Goal: Information Seeking & Learning: Check status

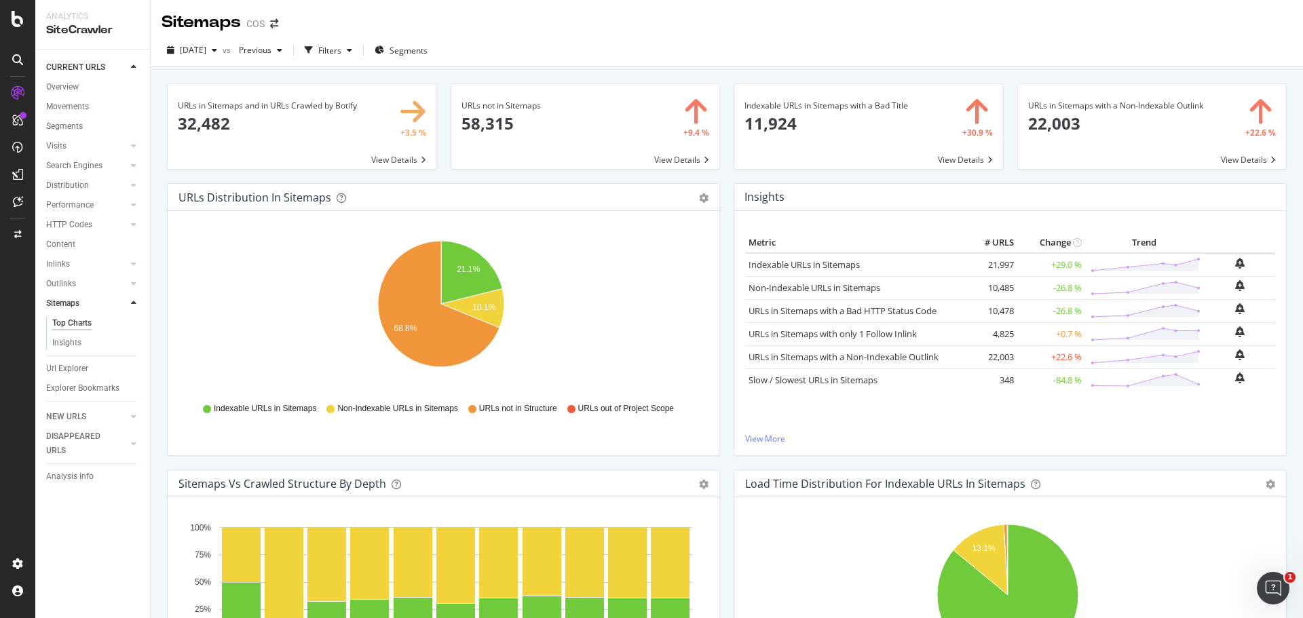
click at [1245, 162] on span at bounding box center [1152, 126] width 269 height 85
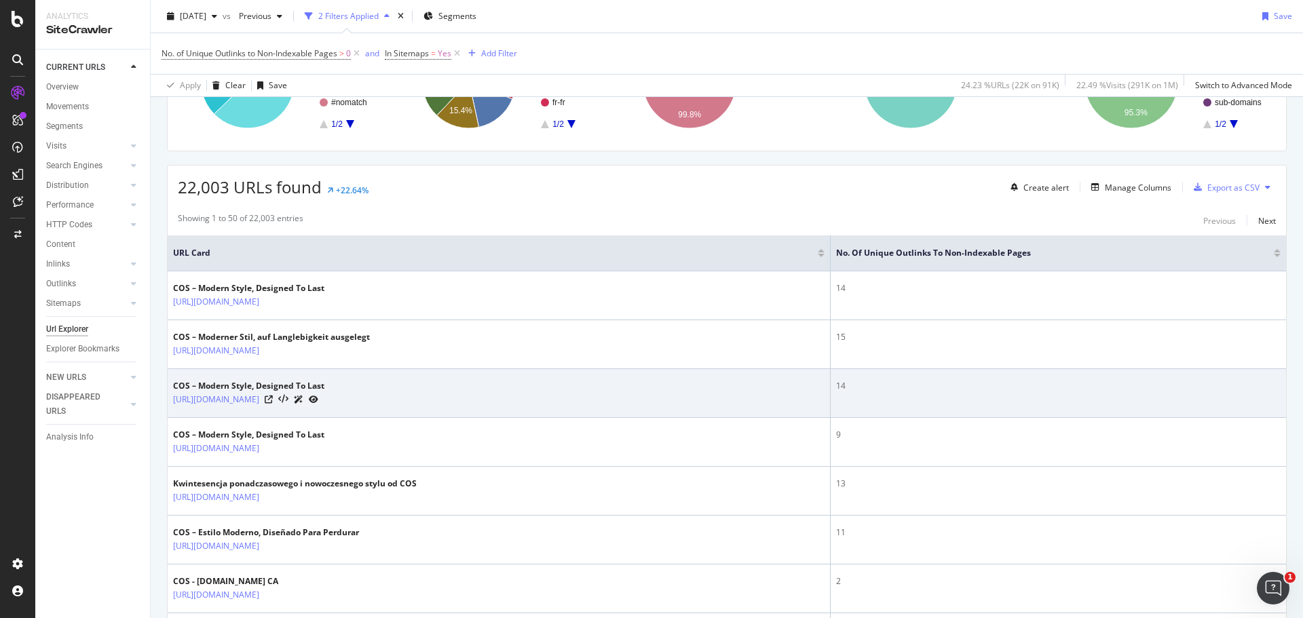
scroll to position [204, 0]
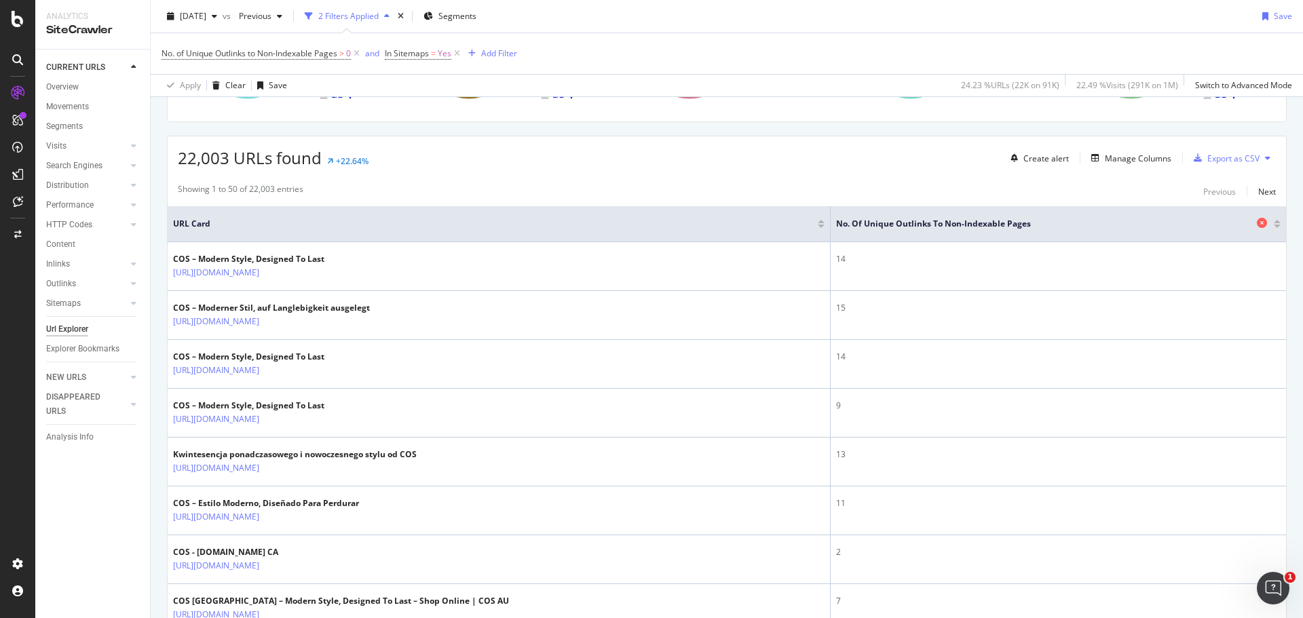
click at [1257, 222] on icon at bounding box center [1262, 223] width 10 height 10
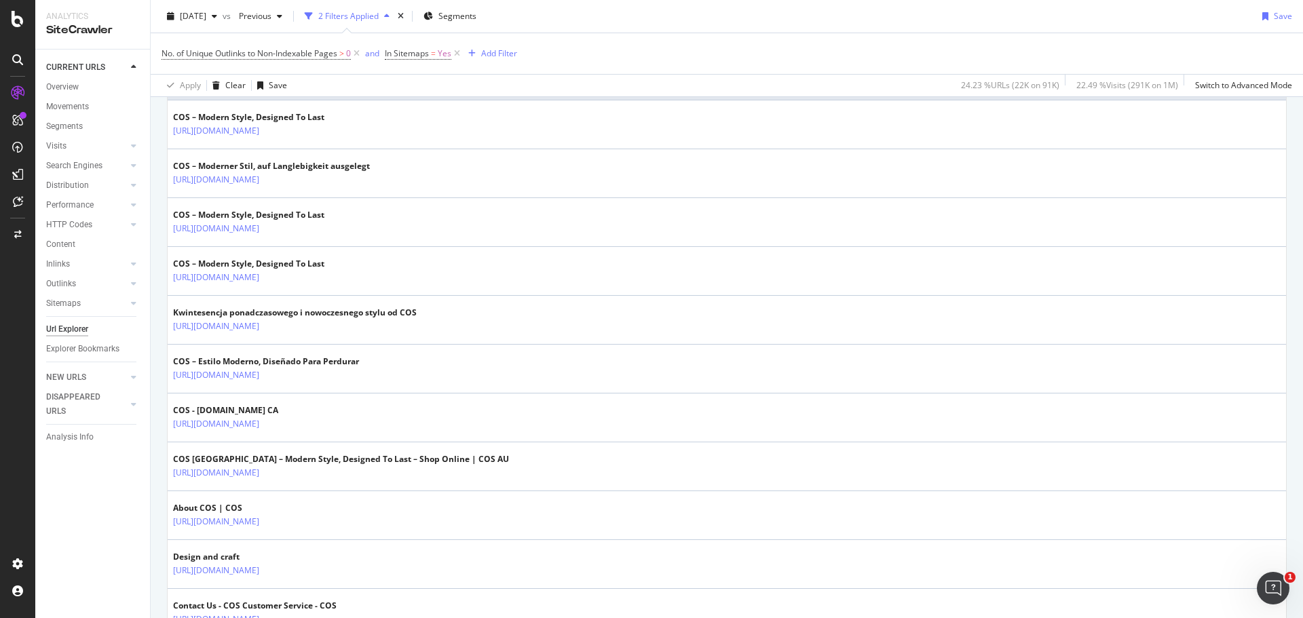
scroll to position [136, 0]
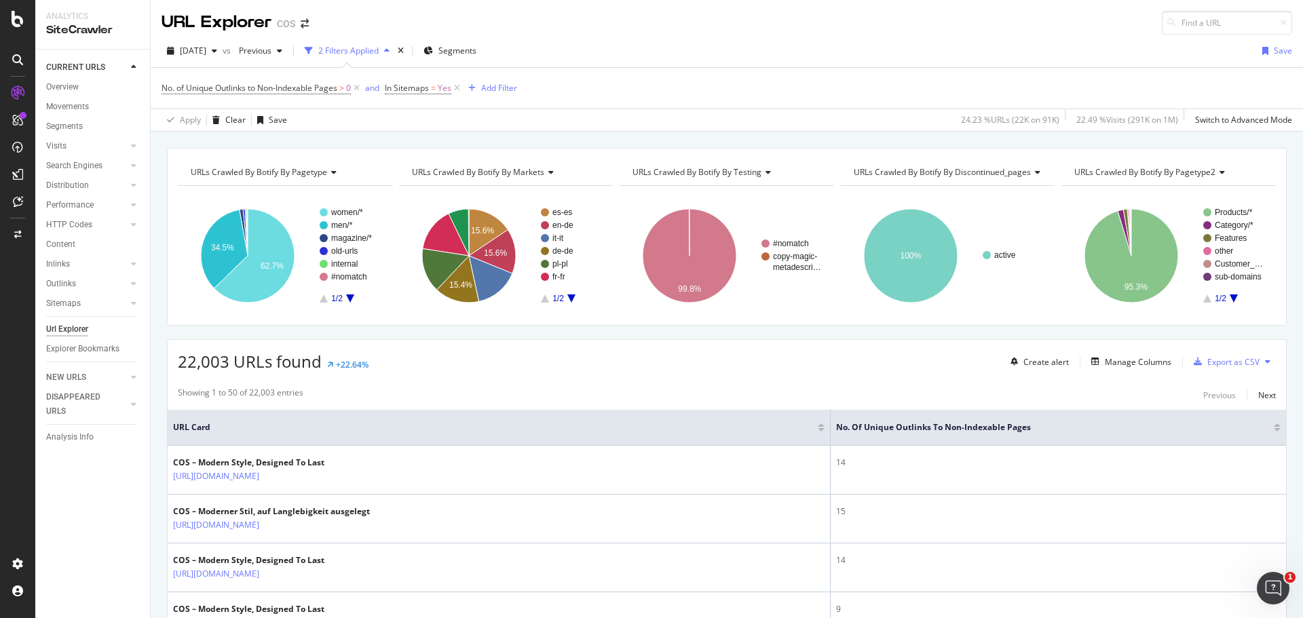
click at [460, 372] on div "22,003 URLs found +22.64% Create alert Manage Columns Export as CSV" at bounding box center [727, 356] width 1119 height 33
